Goal: Information Seeking & Learning: Learn about a topic

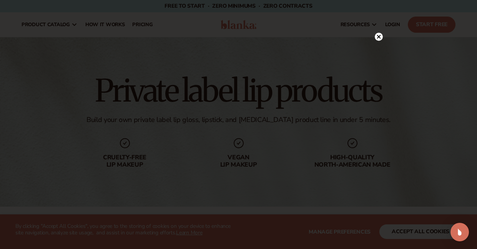
click at [381, 33] on icon at bounding box center [379, 37] width 8 height 8
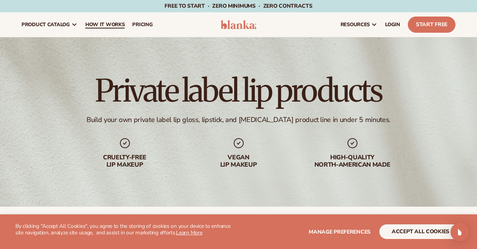
click at [107, 25] on span "How It Works" at bounding box center [105, 25] width 40 height 6
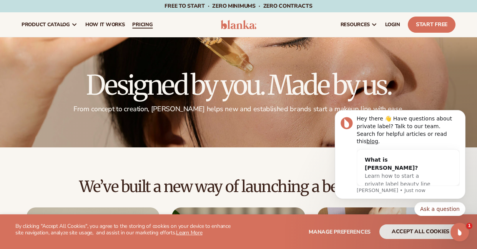
click at [143, 22] on span "pricing" at bounding box center [142, 25] width 20 height 6
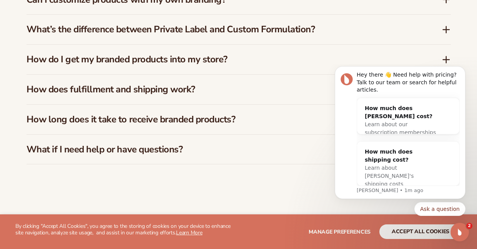
scroll to position [1226, 0]
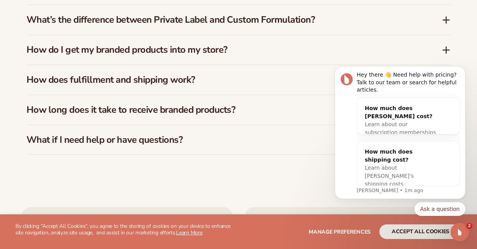
drag, startPoint x: 481, startPoint y: 59, endPoint x: 132, endPoint y: 101, distance: 351.1
click at [445, 50] on icon at bounding box center [447, 50] width 6 height 0
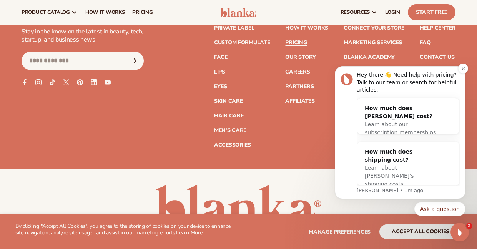
scroll to position [1635, 0]
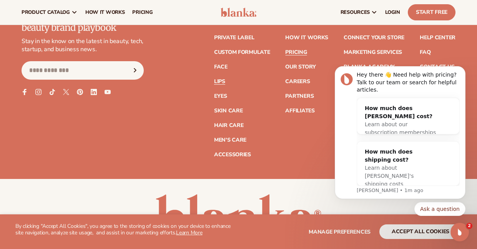
click at [222, 79] on link "Lips" at bounding box center [219, 81] width 11 height 5
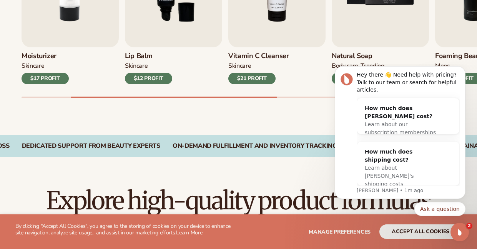
scroll to position [359, 0]
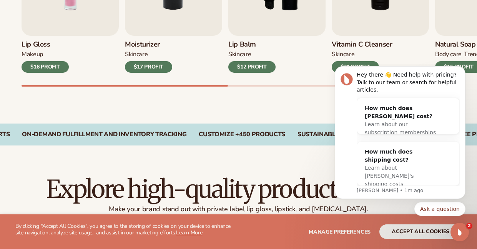
click at [56, 62] on div "$16 PROFIT" at bounding box center [45, 67] width 47 height 12
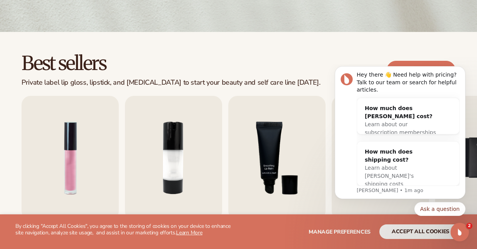
scroll to position [263, 0]
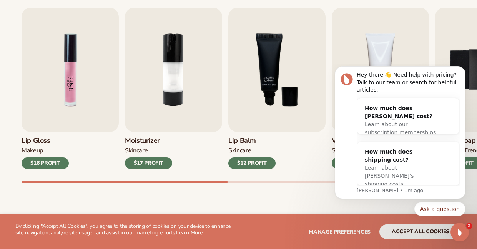
click at [61, 63] on img "1 / 9" at bounding box center [70, 70] width 97 height 124
click at [78, 72] on img "1 / 9" at bounding box center [70, 70] width 97 height 124
click at [461, 73] on button "Dismiss notification" at bounding box center [464, 68] width 10 height 10
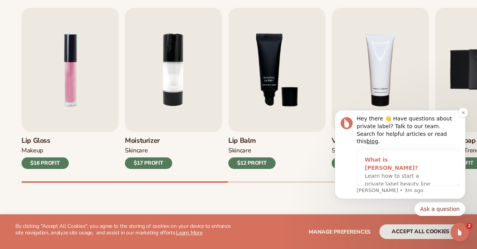
click at [397, 173] on span "Learn how to start a private label beauty line with Blanka" at bounding box center [398, 184] width 66 height 22
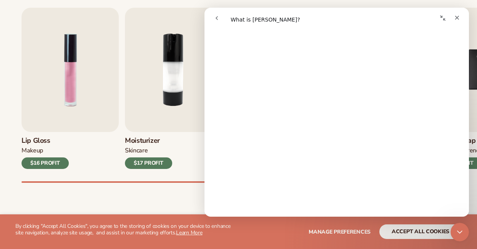
scroll to position [359, 0]
click at [461, 18] on div "Close" at bounding box center [458, 18] width 14 height 14
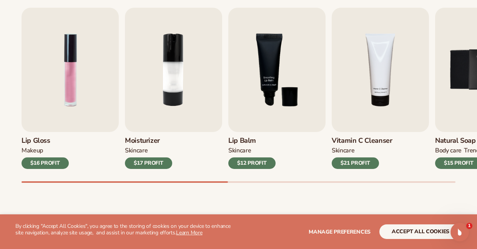
scroll to position [0, 0]
click at [77, 70] on img "1 / 9" at bounding box center [70, 70] width 97 height 124
click at [32, 148] on div "MAKEUP" at bounding box center [33, 151] width 22 height 8
click at [77, 47] on img "1 / 9" at bounding box center [70, 70] width 97 height 124
click at [55, 47] on img "1 / 9" at bounding box center [70, 70] width 97 height 124
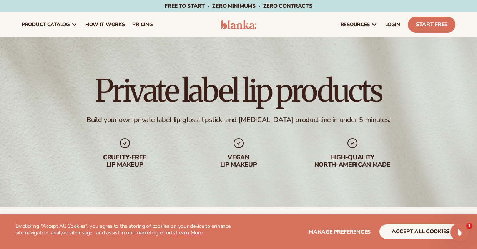
click at [240, 166] on div "Vegan lip makeup" at bounding box center [239, 161] width 98 height 15
click at [130, 154] on div "Cruelty-free lip makeup" at bounding box center [125, 161] width 98 height 15
click at [457, 228] on icon "Open Intercom Messenger" at bounding box center [459, 231] width 13 height 13
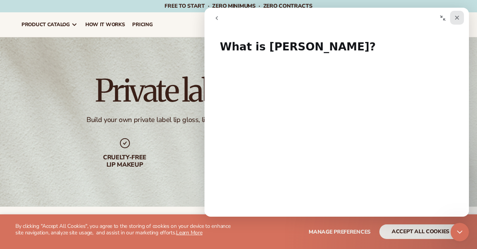
click at [456, 17] on icon "Close" at bounding box center [458, 18] width 4 height 4
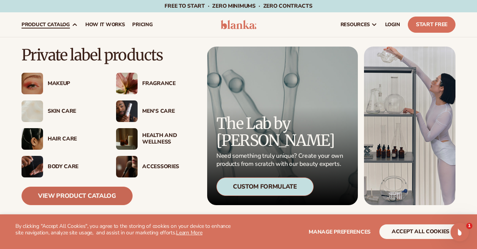
click at [94, 196] on link "View Product Catalog" at bounding box center [77, 196] width 111 height 18
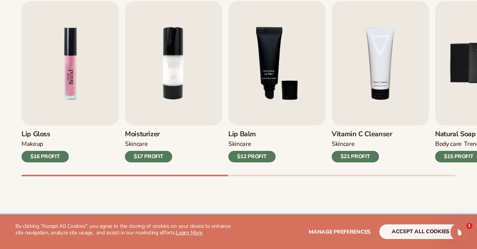
click at [67, 60] on img "1 / 9" at bounding box center [70, 63] width 97 height 124
